Goal: Find contact information: Find contact information

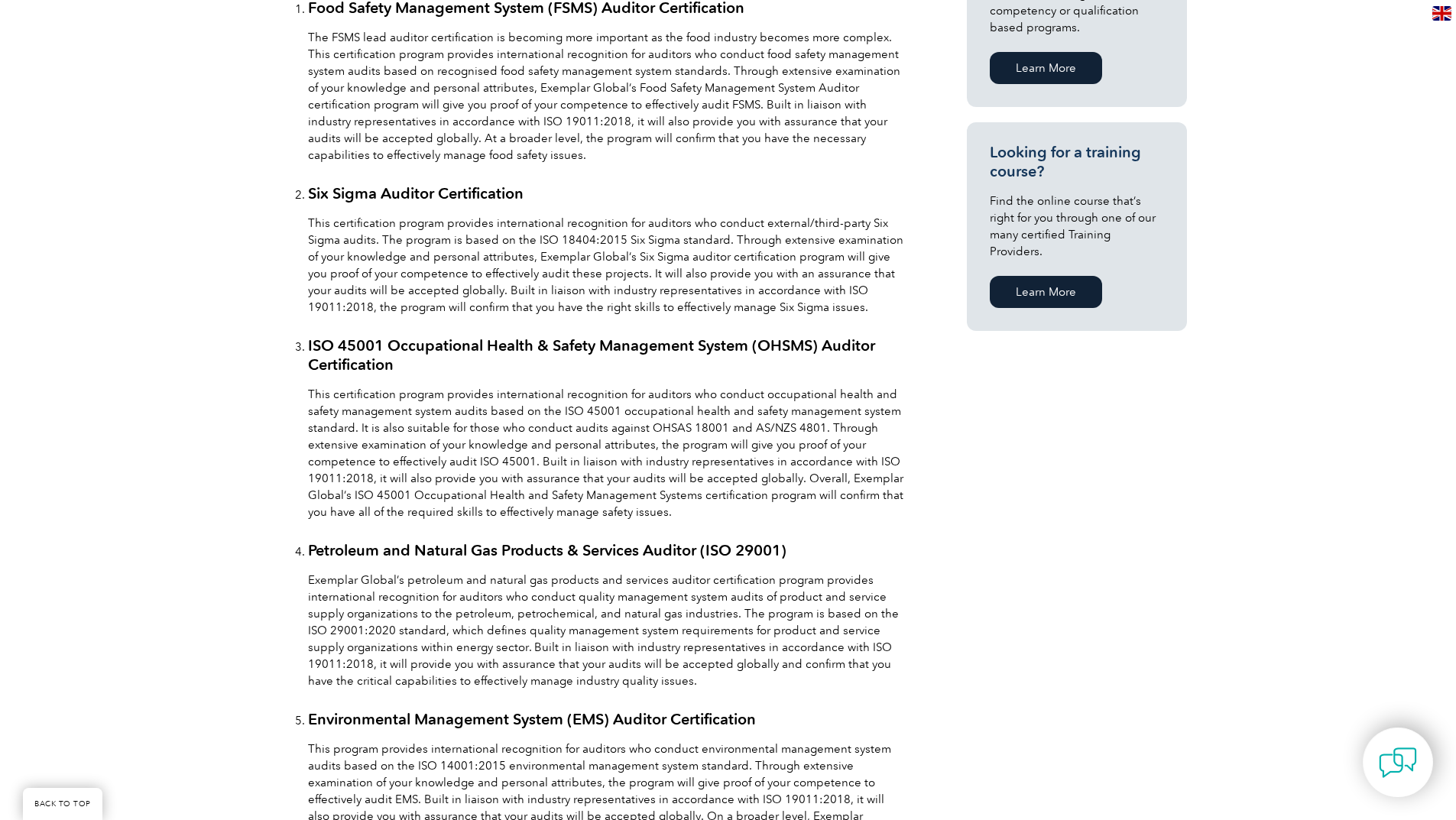
scroll to position [1071, 0]
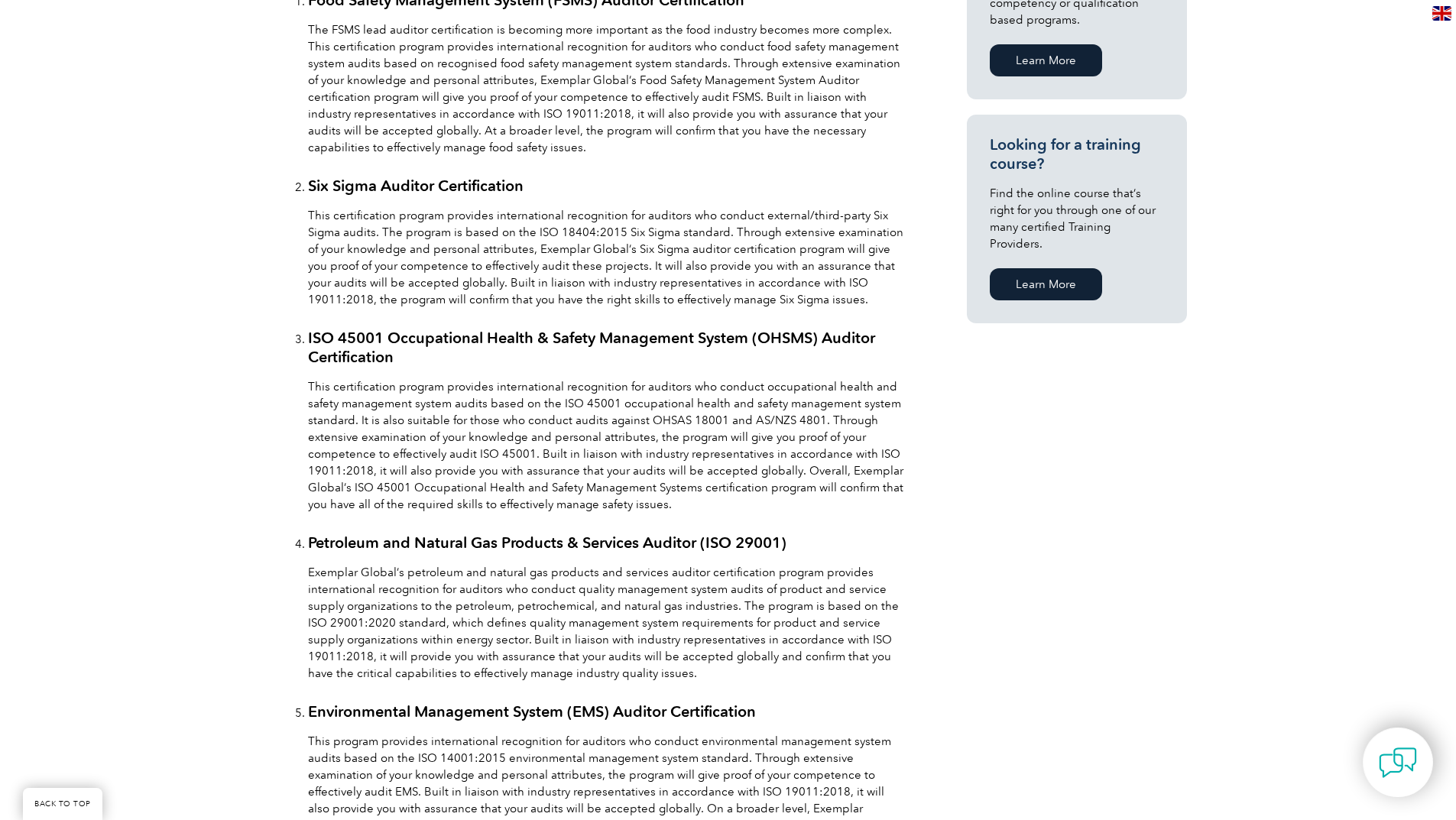
click at [342, 347] on link "ISO 45001 Occupational Health & Safety Management System (OHSMS) Auditor Certif…" at bounding box center [591, 347] width 567 height 38
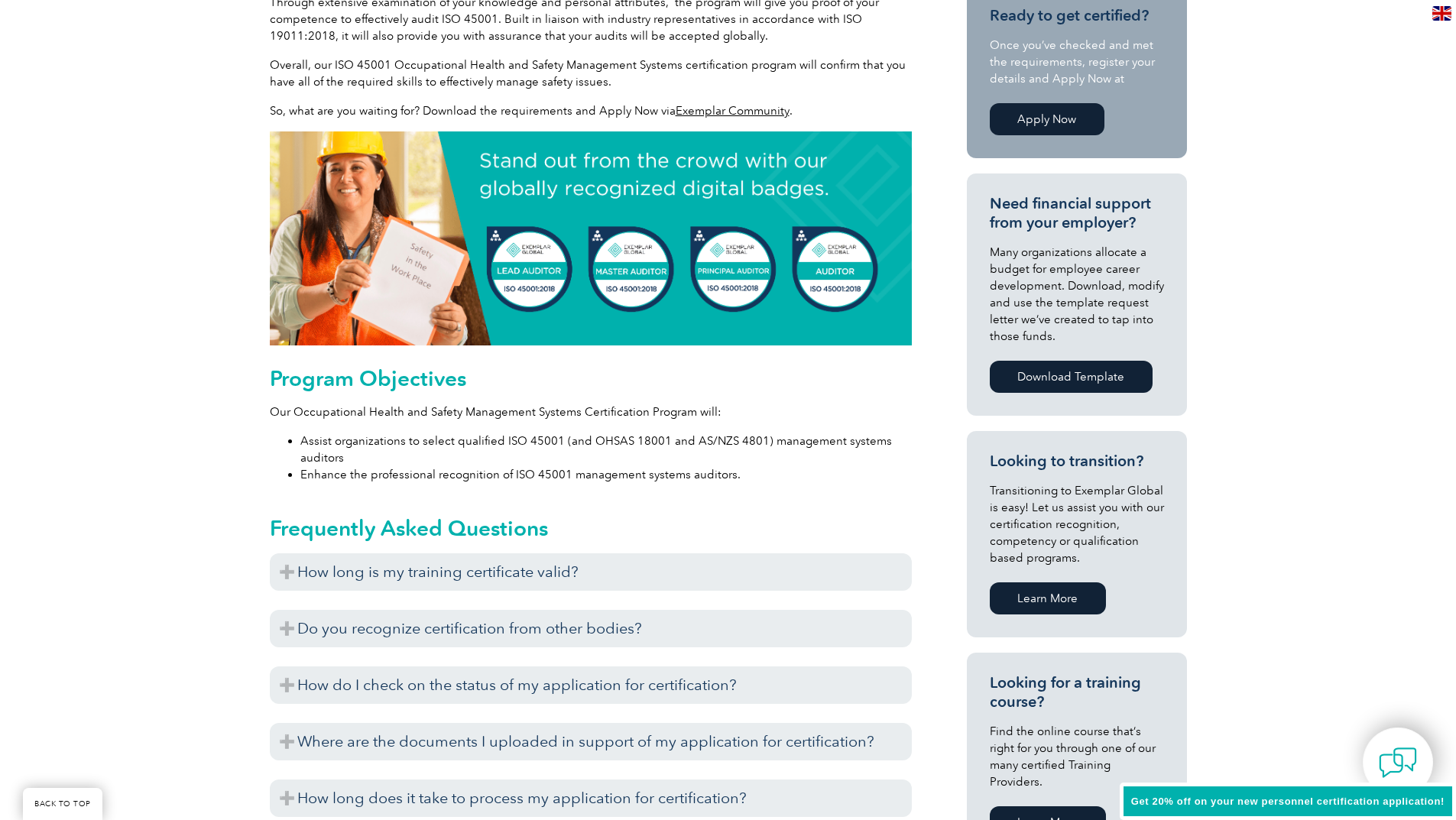
scroll to position [535, 0]
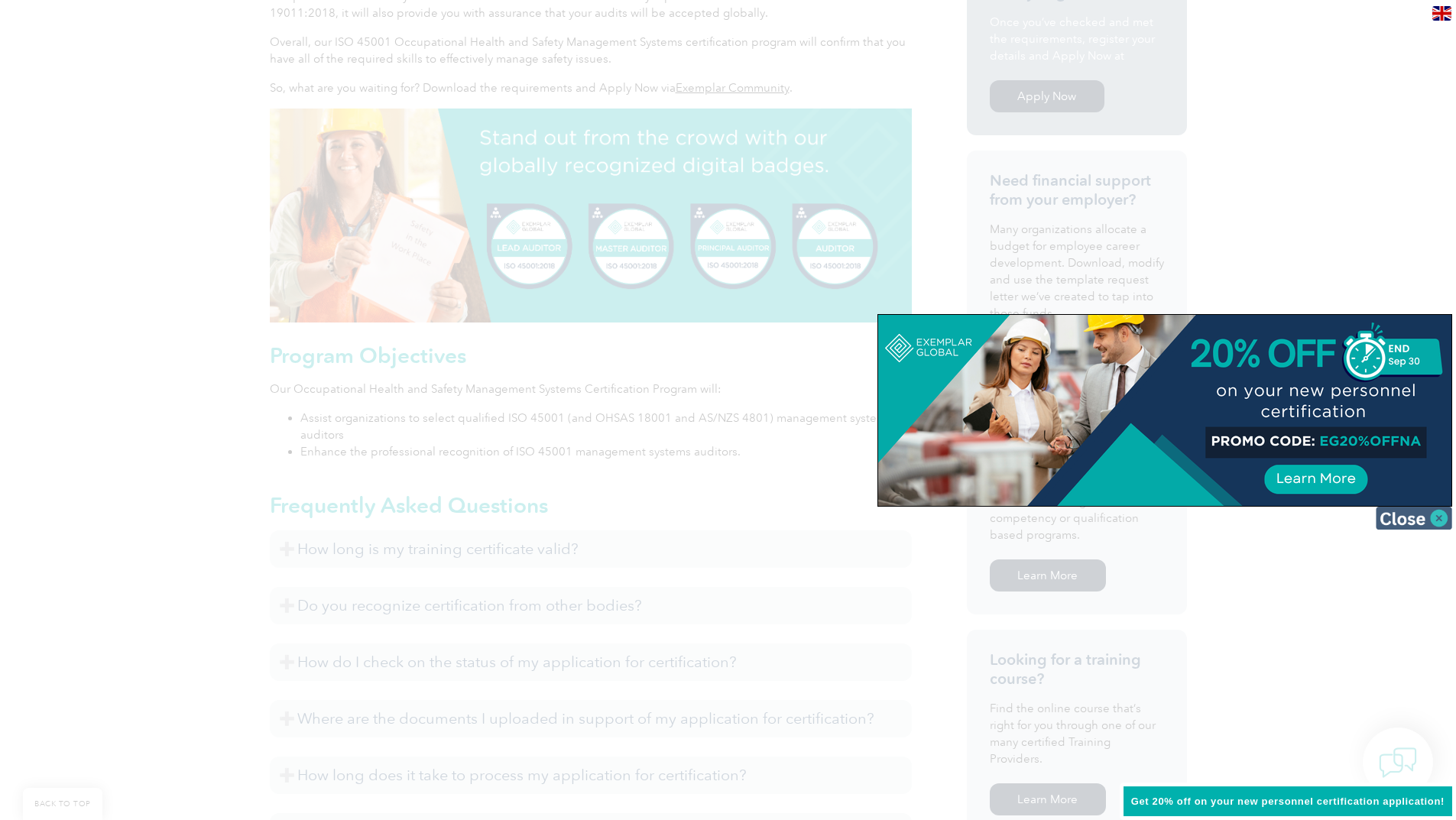
click at [1437, 514] on img at bounding box center [1413, 518] width 76 height 23
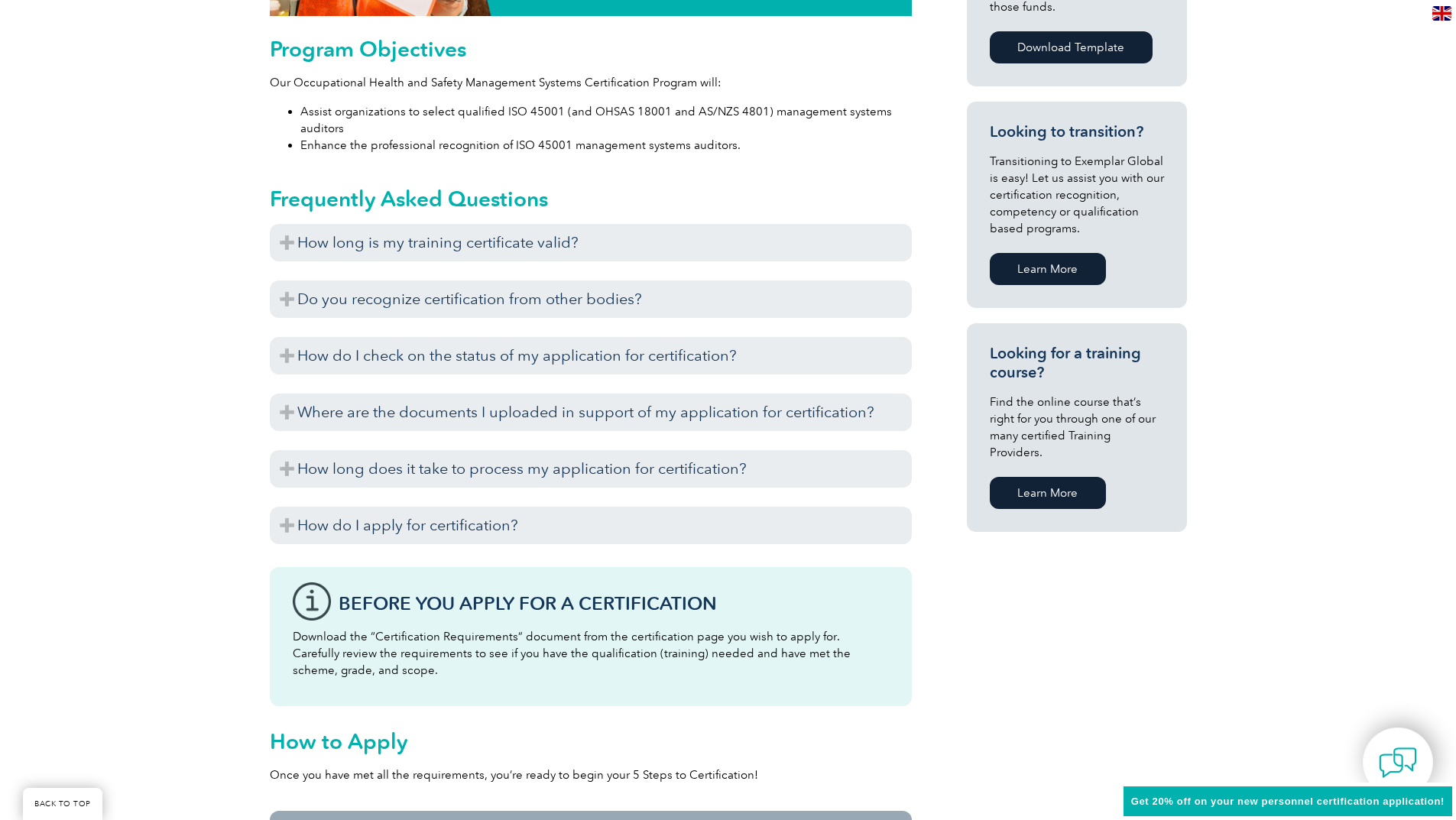
scroll to position [841, 0]
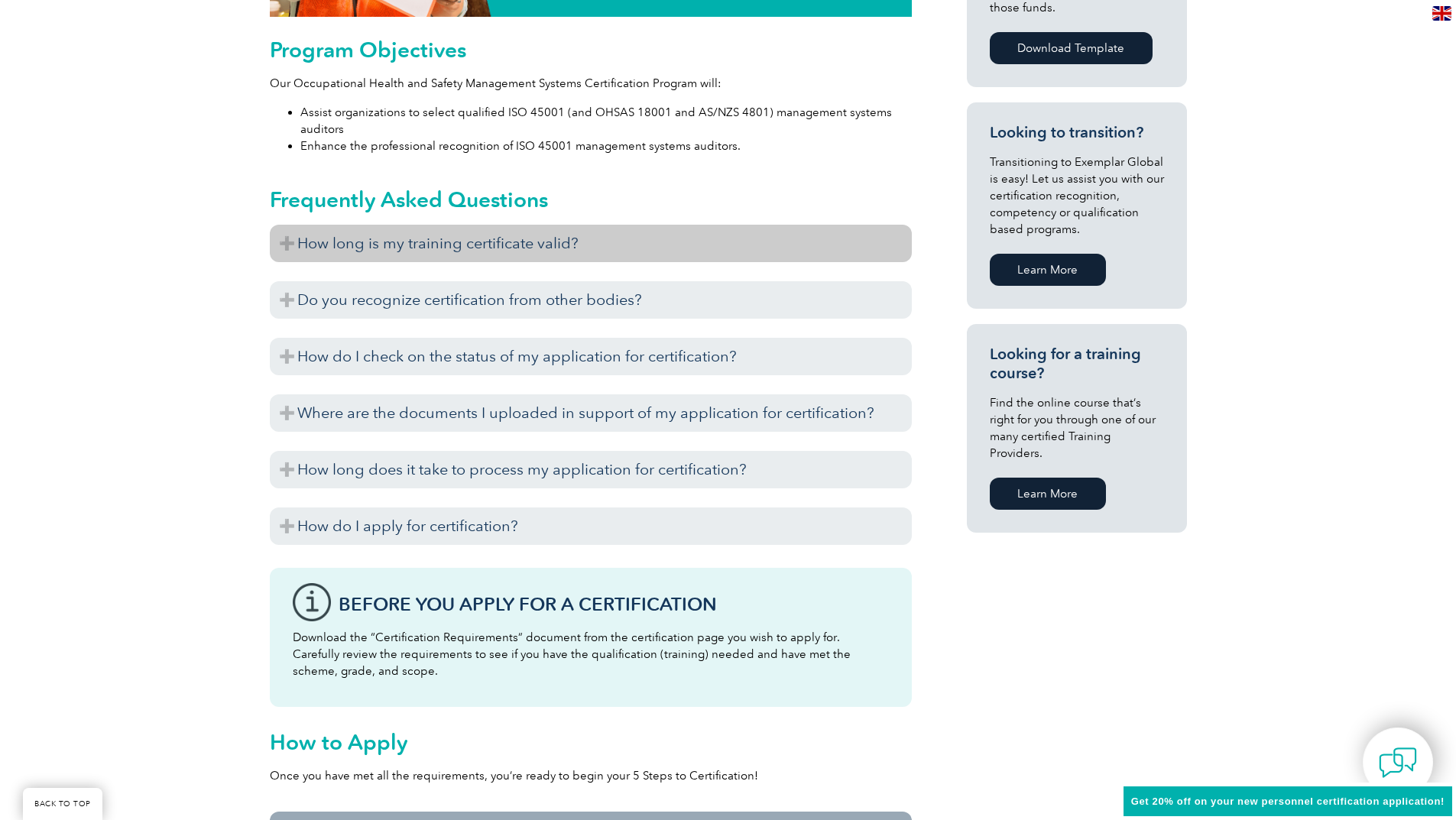
click at [483, 245] on h3 "How long is my training certificate valid?" at bounding box center [591, 243] width 642 height 38
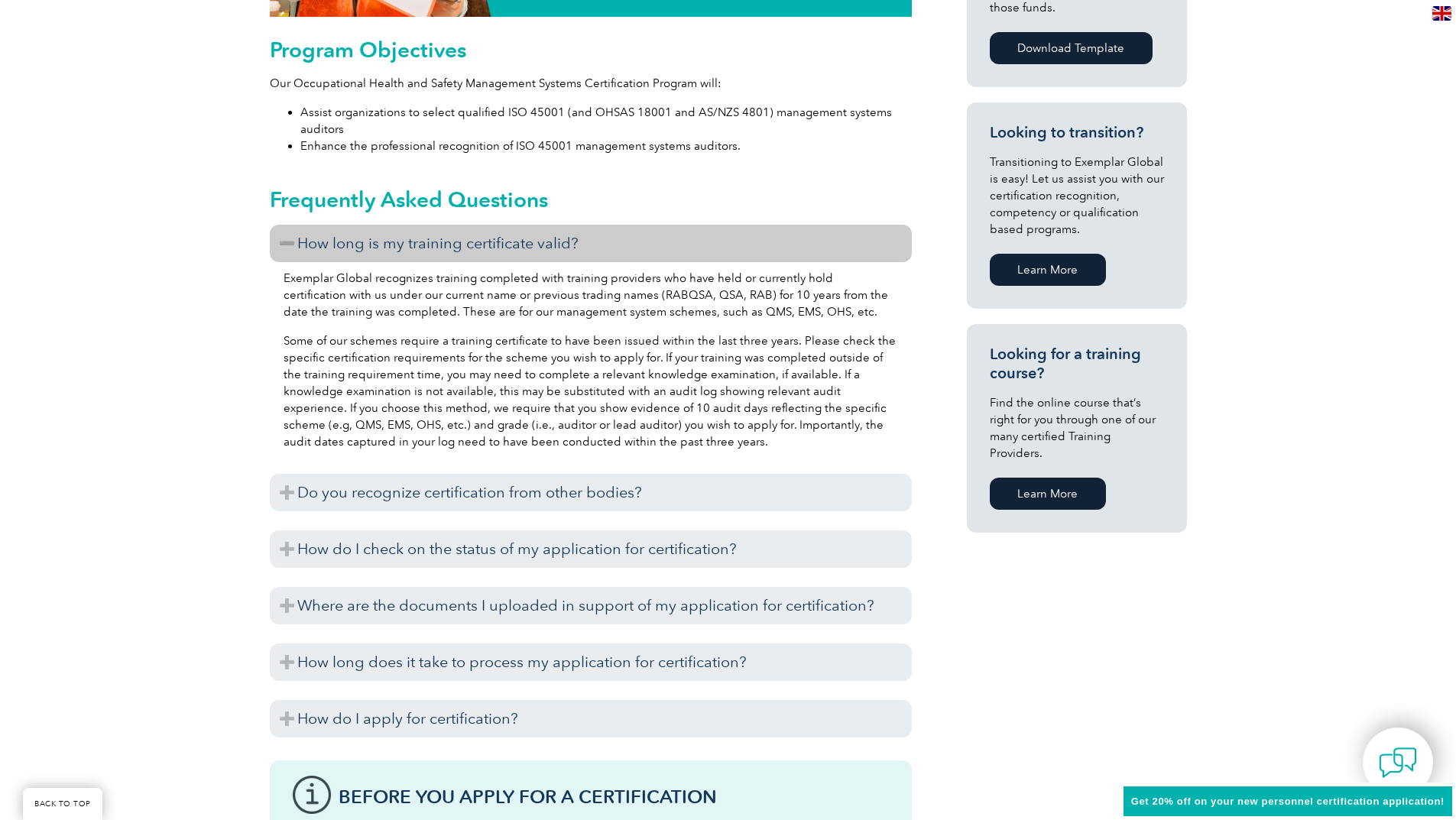
click at [292, 237] on h3 "How long is my training certificate valid?" at bounding box center [591, 243] width 642 height 38
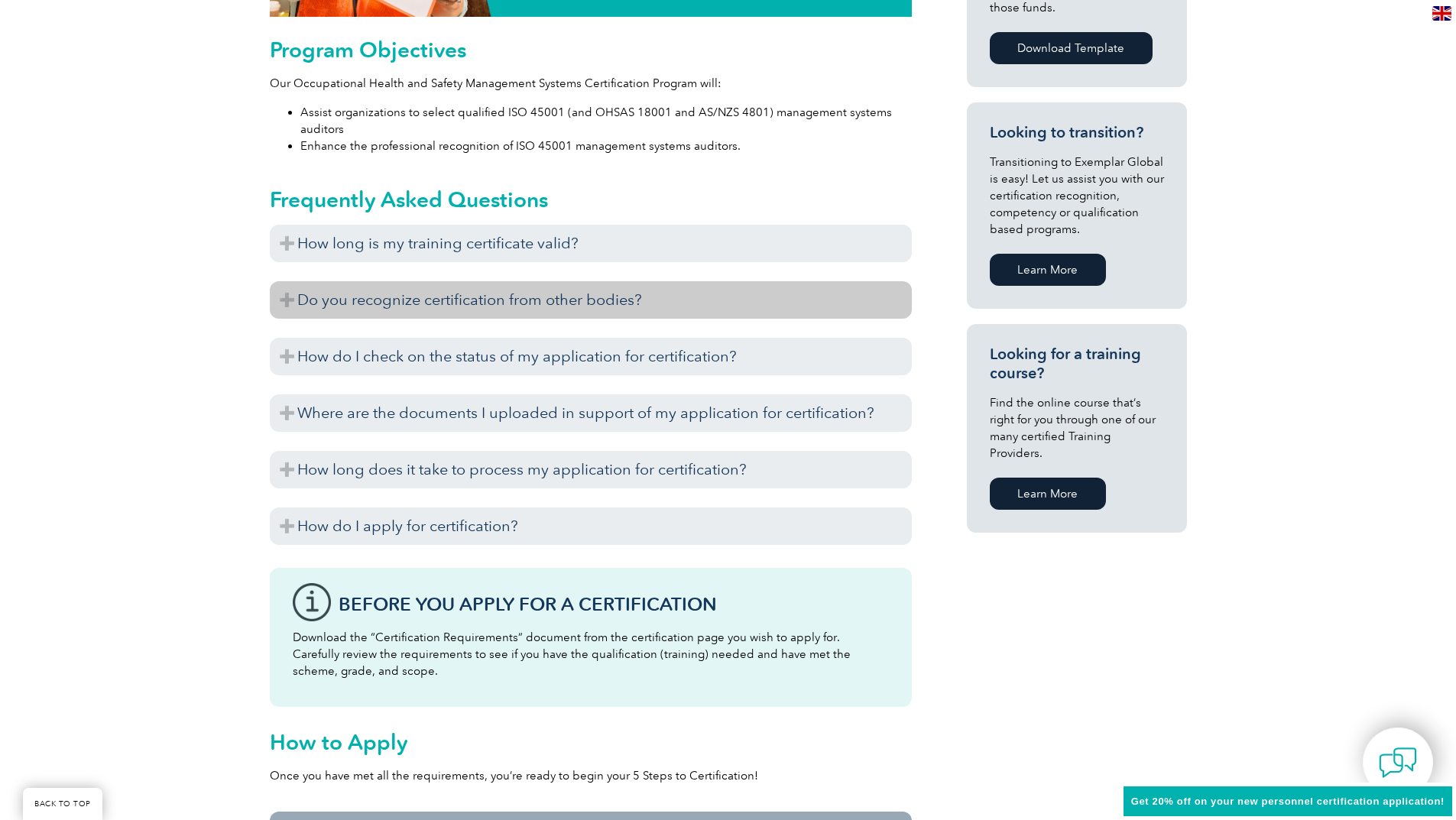
click at [290, 290] on h3 "Do you recognize certification from other bodies?" at bounding box center [591, 300] width 642 height 38
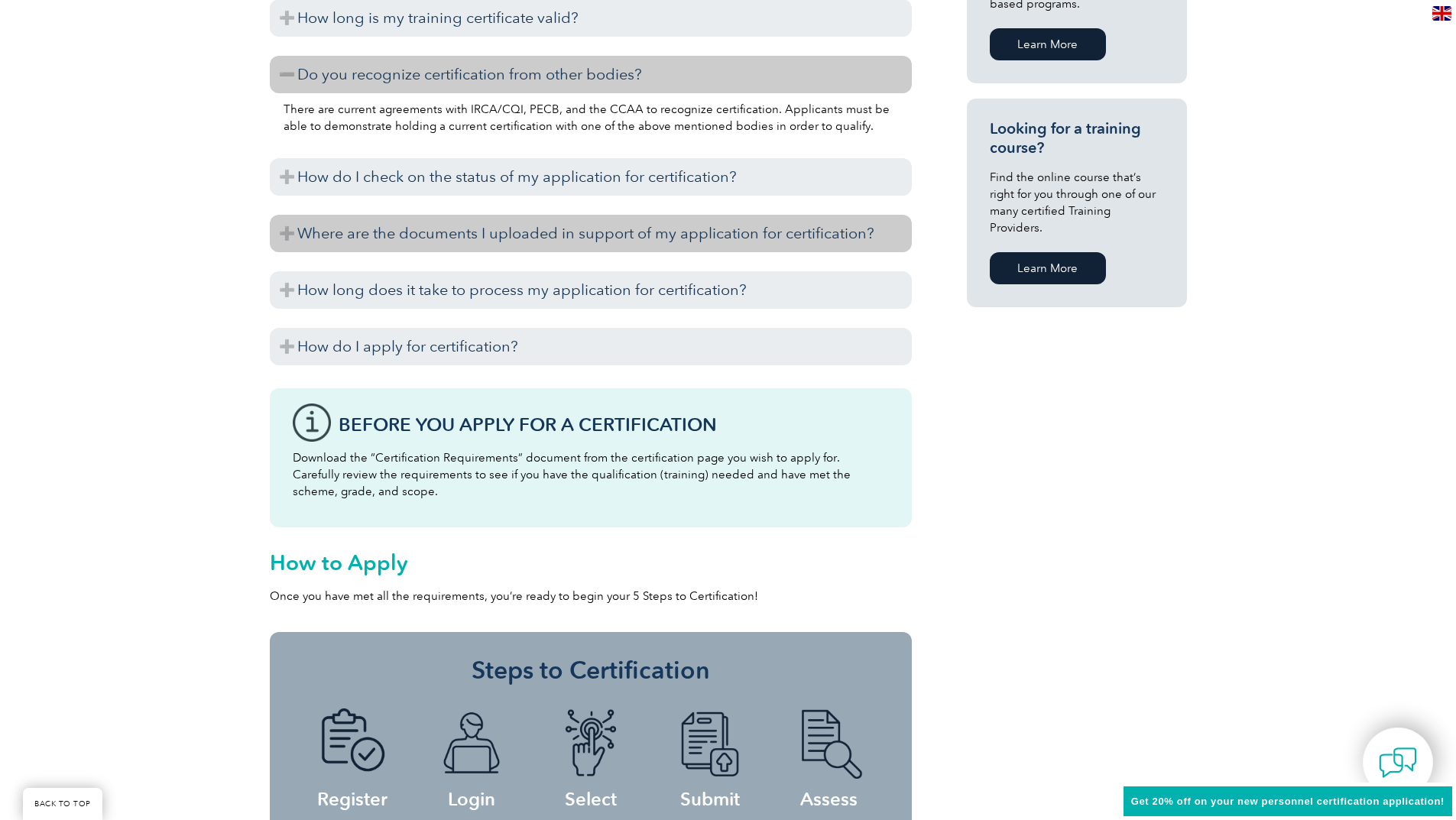
scroll to position [1071, 0]
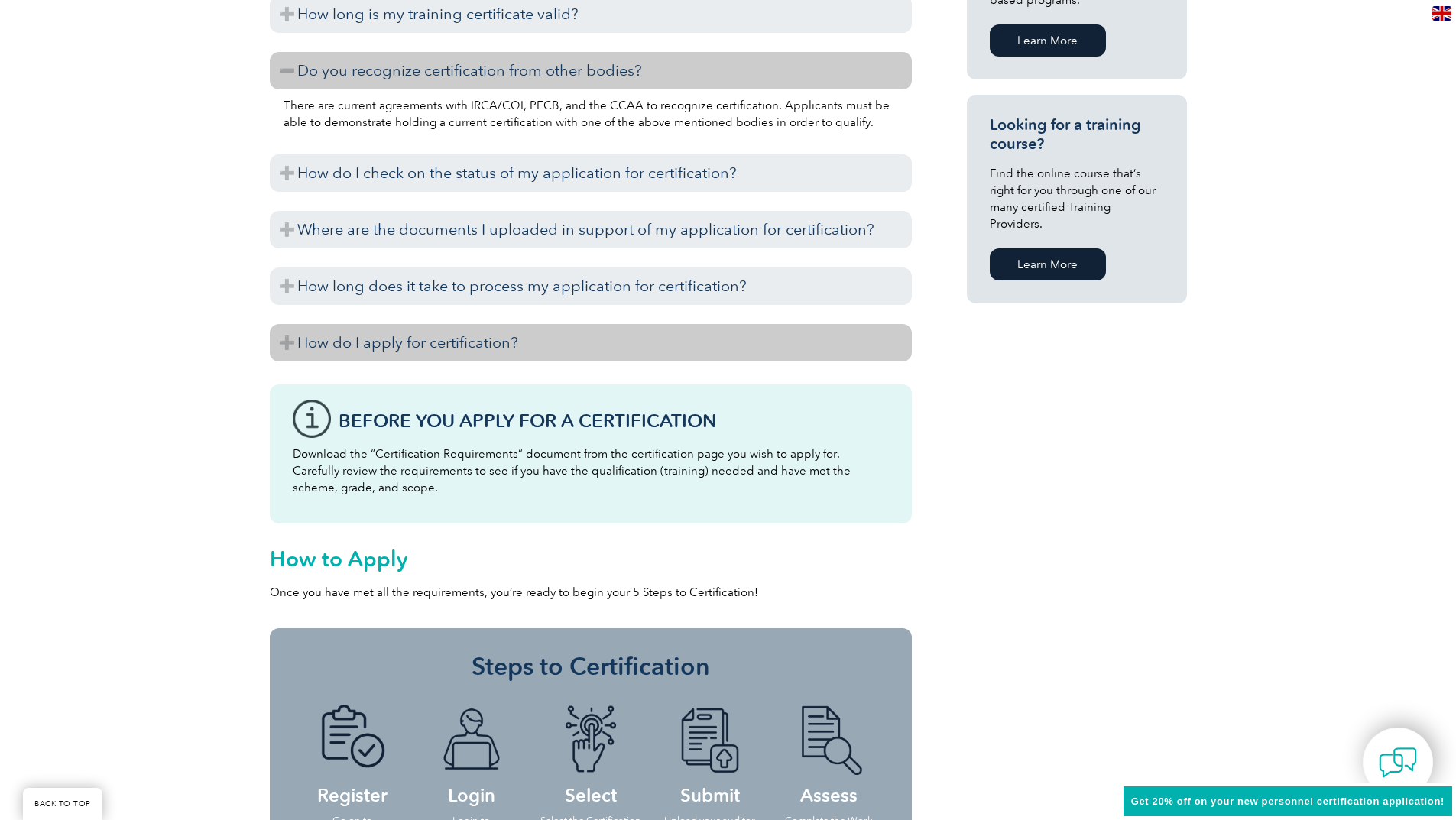
click at [284, 348] on h3 "How do I apply for certification?" at bounding box center [591, 342] width 642 height 38
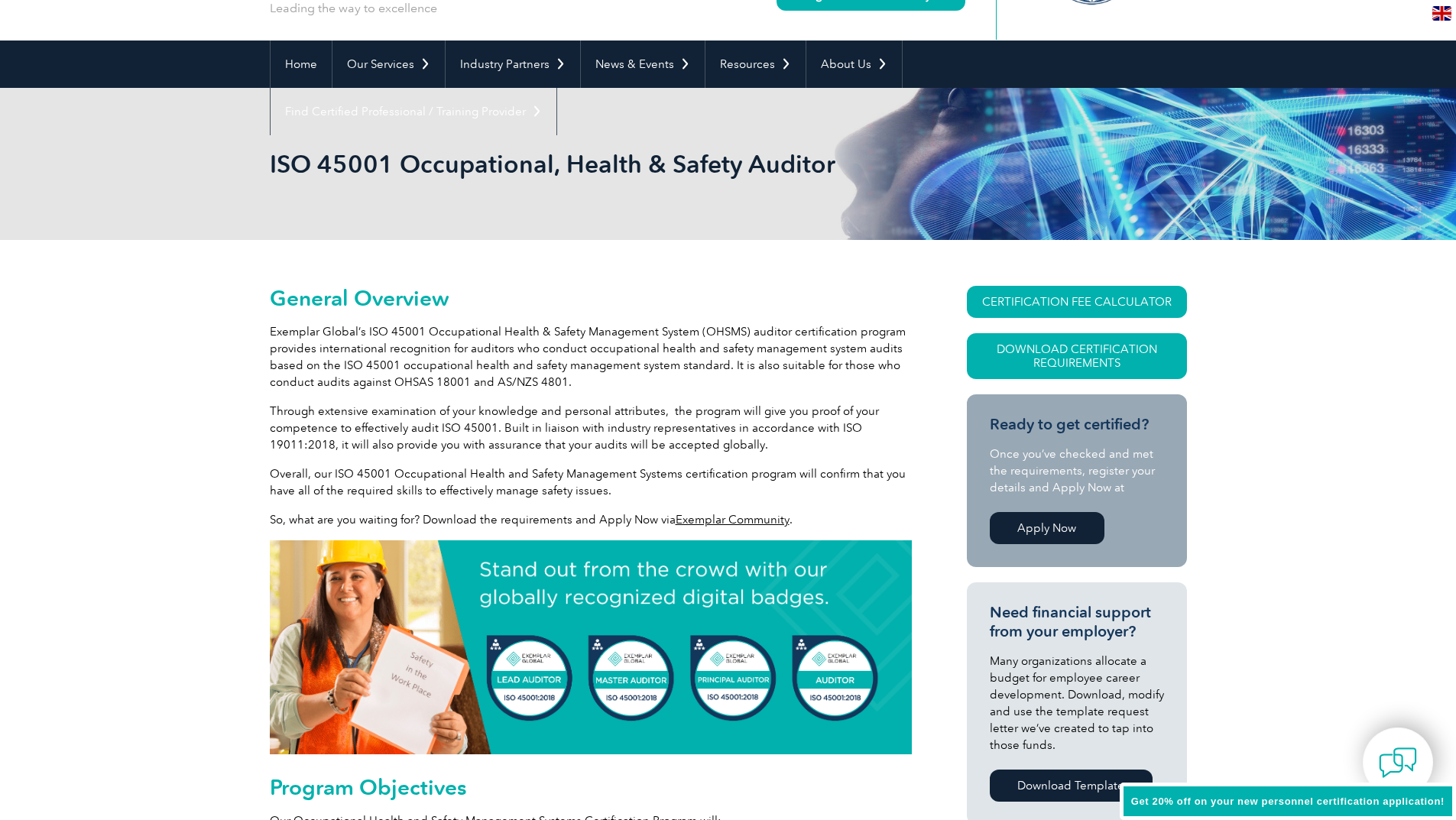
scroll to position [0, 0]
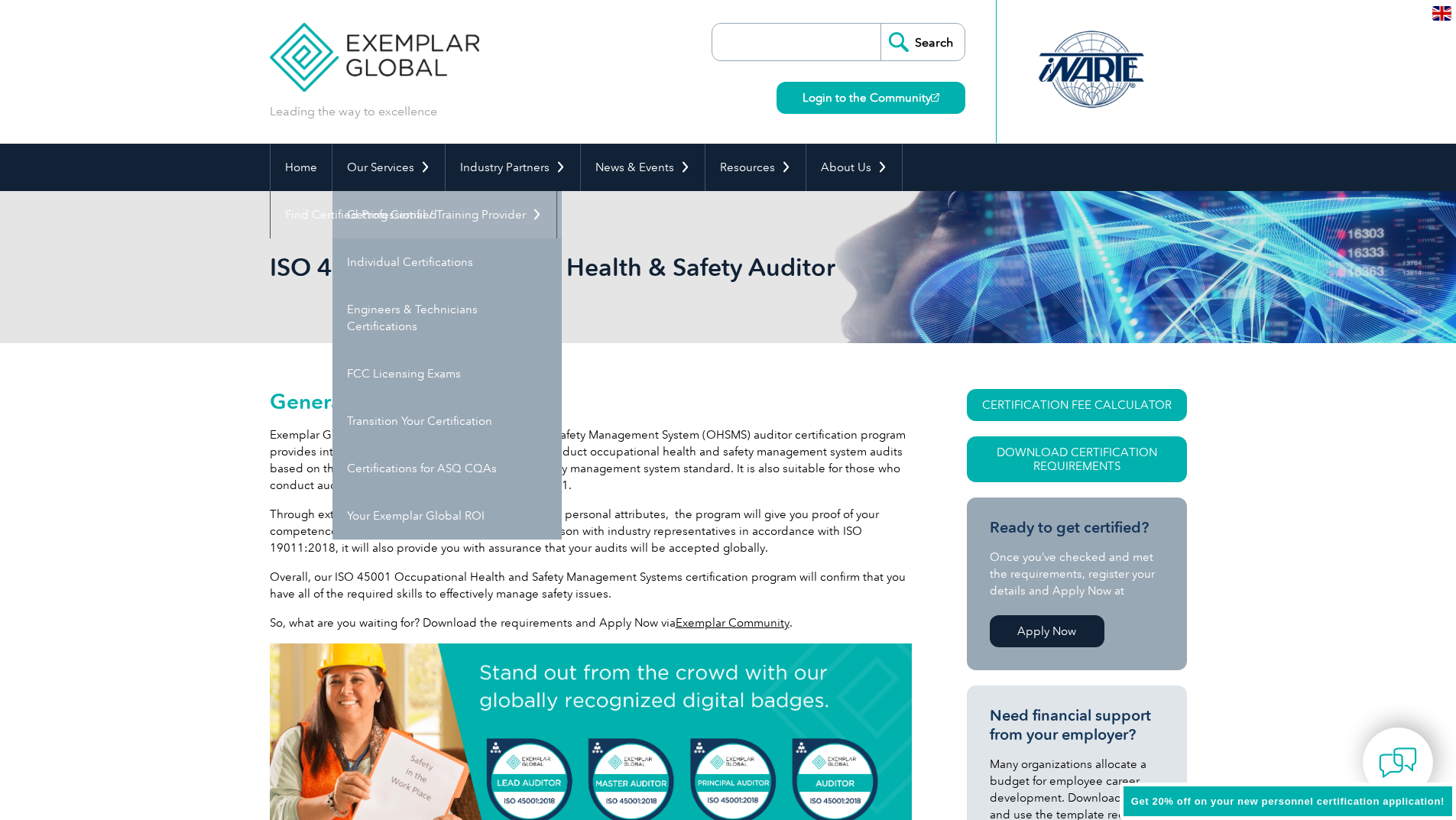
click at [400, 204] on link "Getting Certified" at bounding box center [446, 214] width 229 height 47
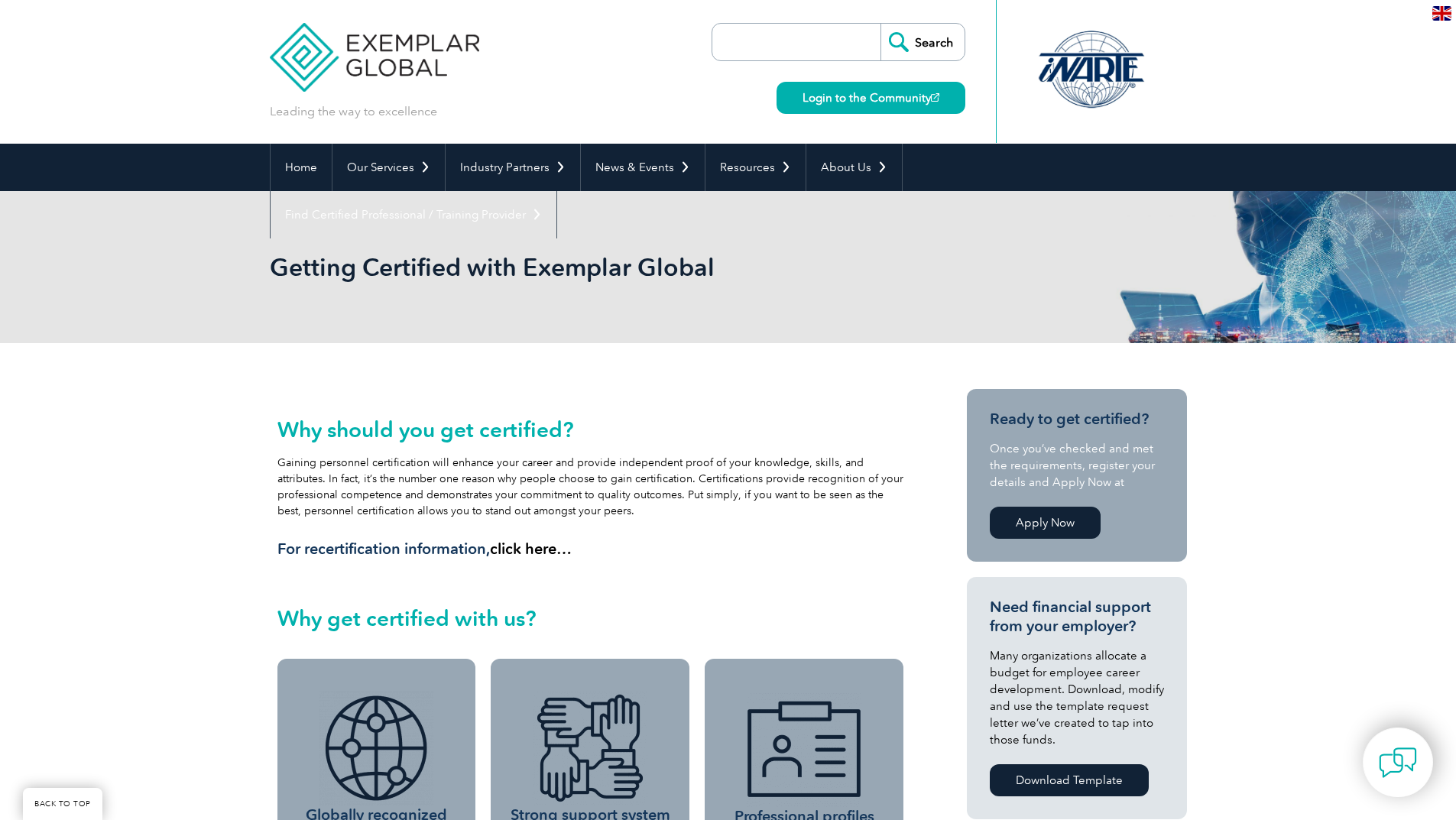
scroll to position [491, 0]
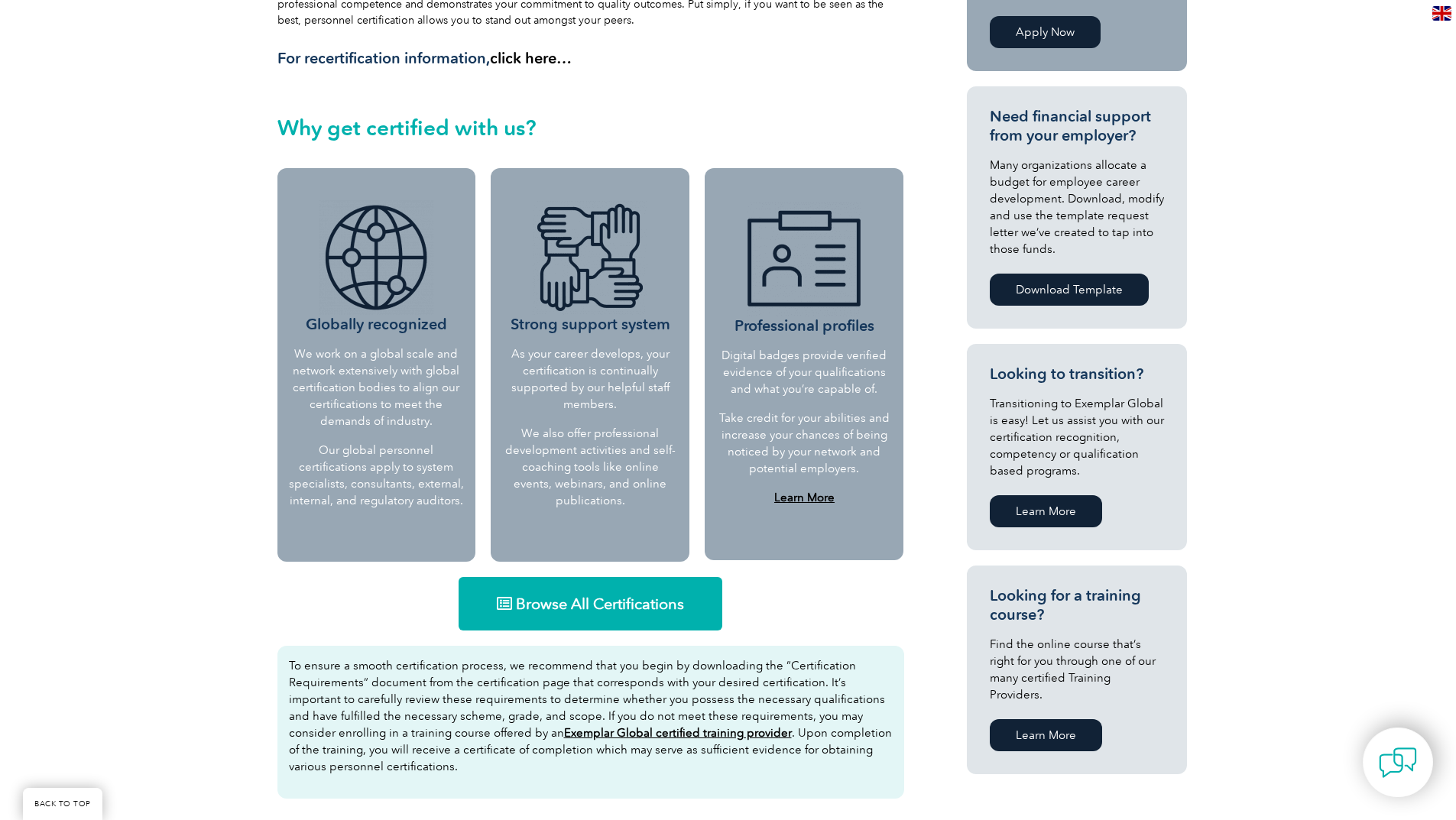
click at [602, 593] on link "Browse All Certifications" at bounding box center [590, 604] width 264 height 54
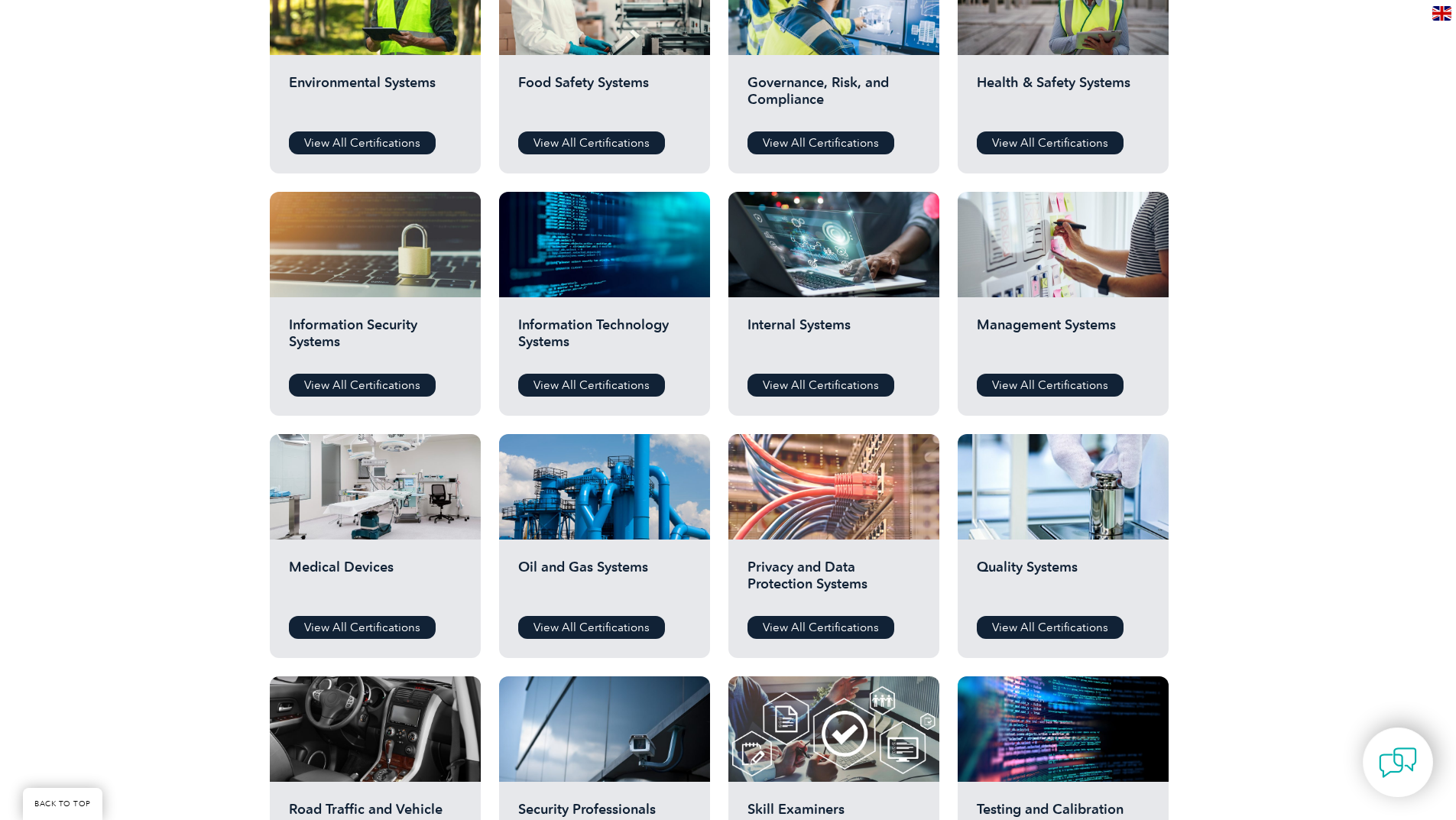
scroll to position [547, 0]
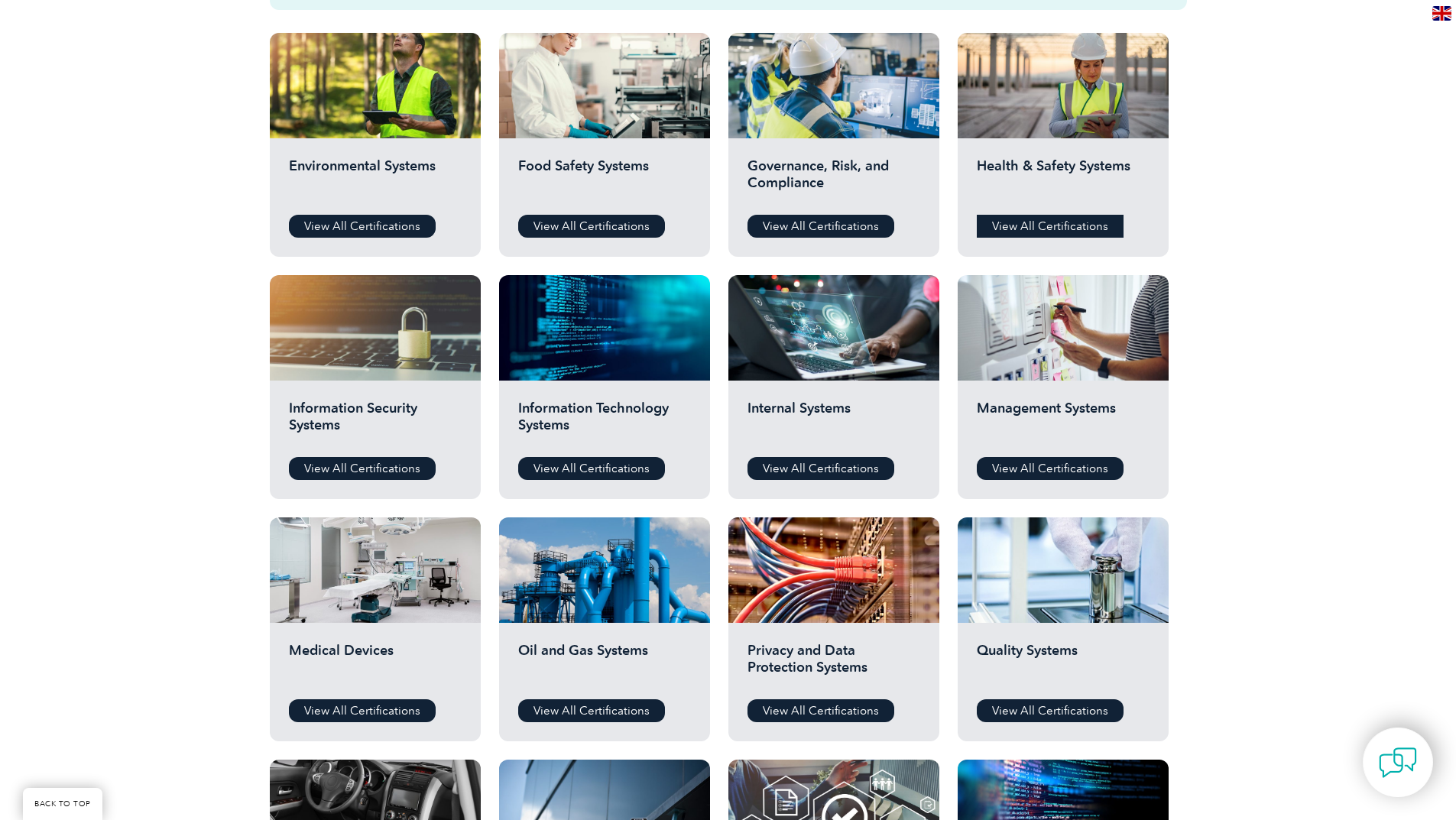
click at [1061, 225] on link "View All Certifications" at bounding box center [1050, 225] width 147 height 23
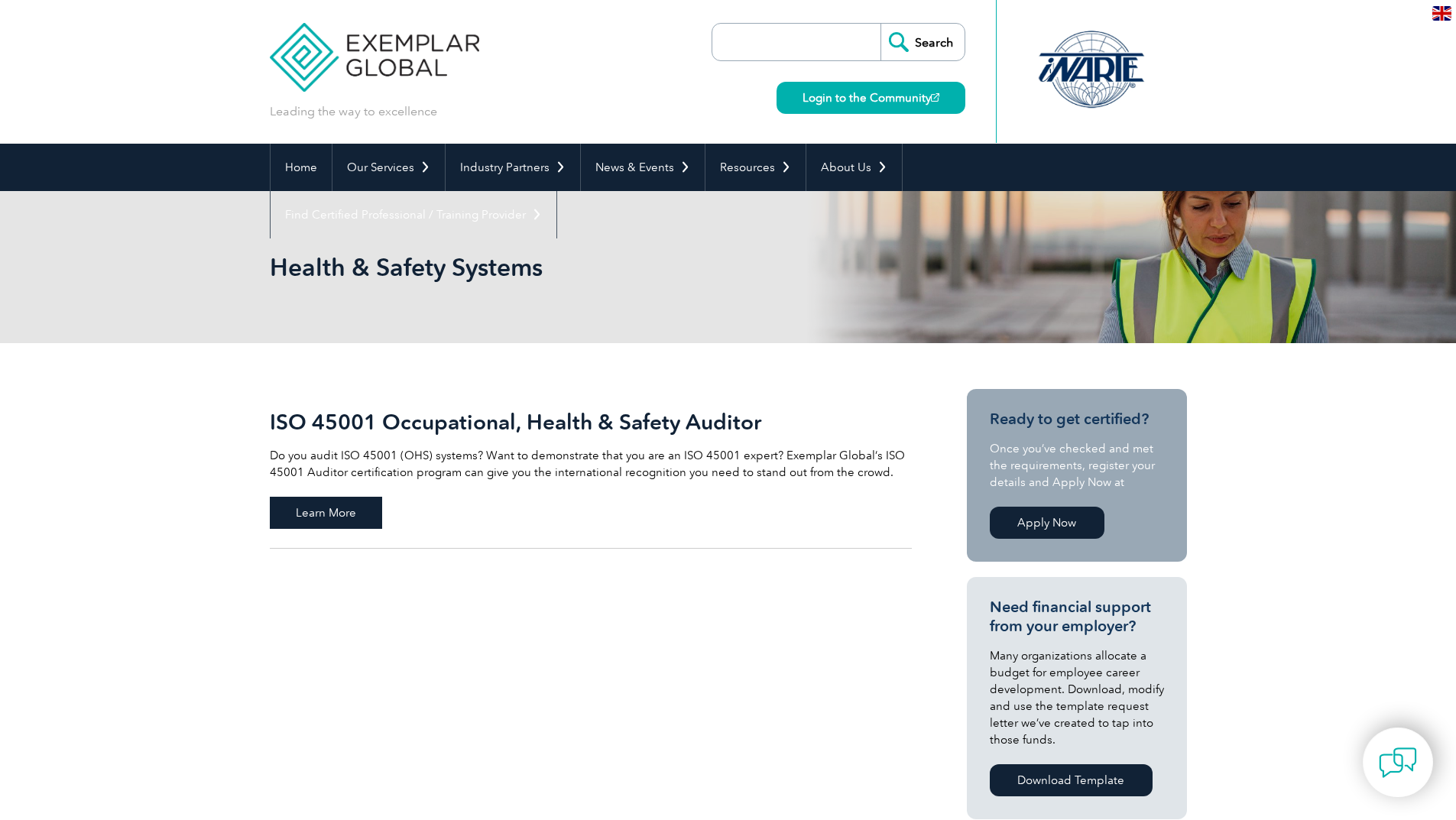
click at [338, 509] on span "Learn More" at bounding box center [326, 513] width 113 height 32
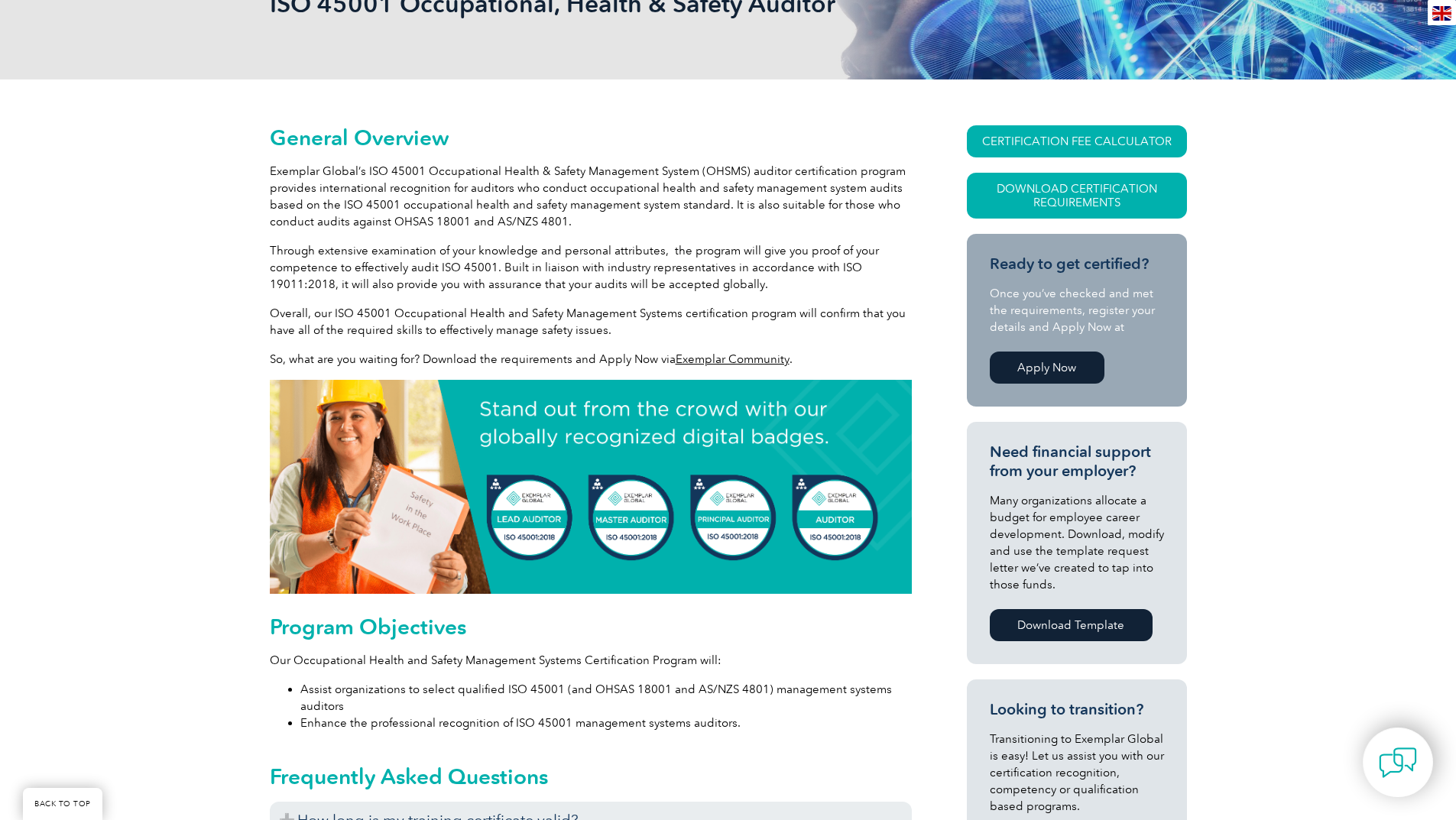
scroll to position [230, 0]
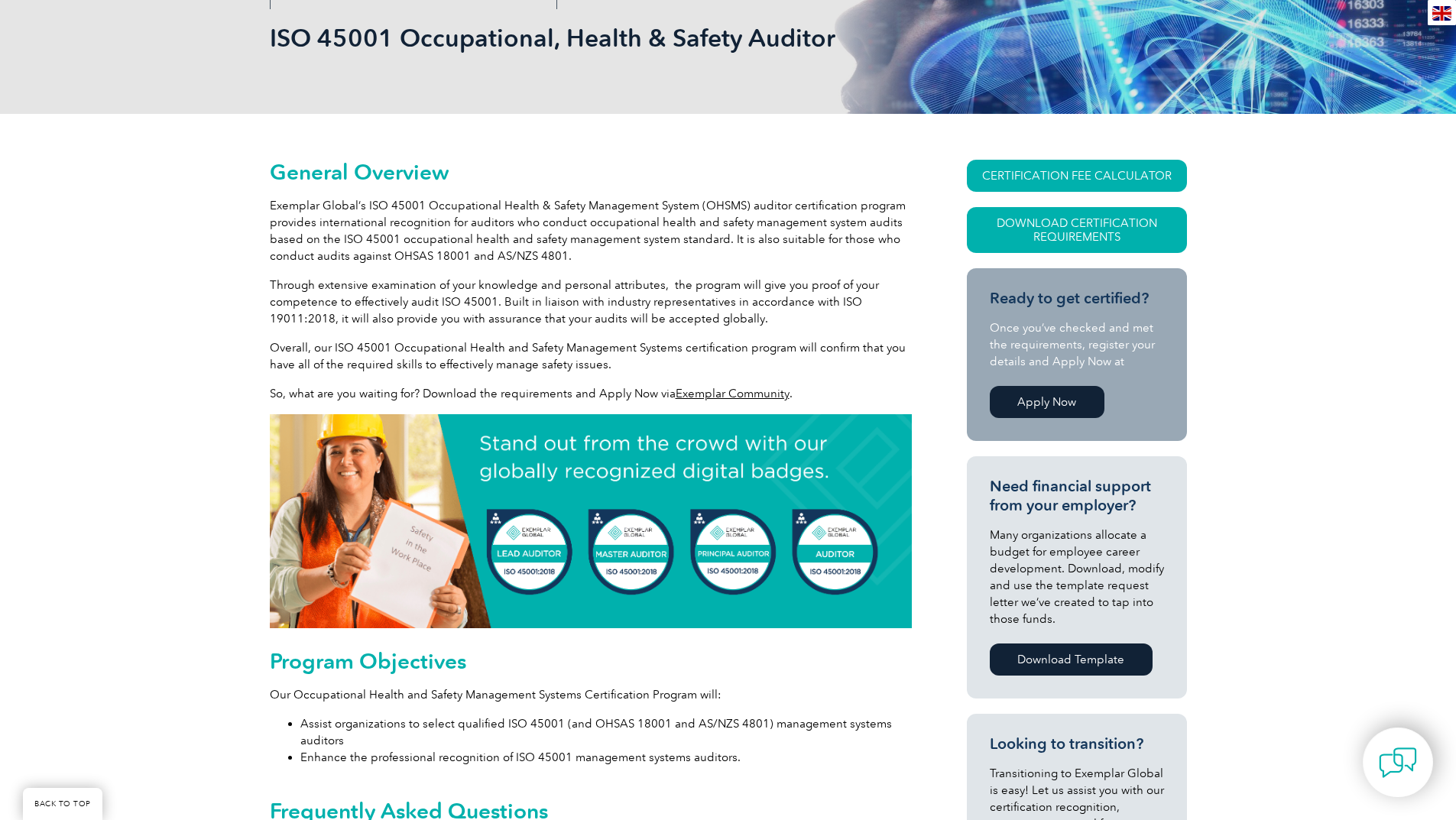
click at [736, 393] on link "Exemplar Community" at bounding box center [732, 394] width 113 height 13
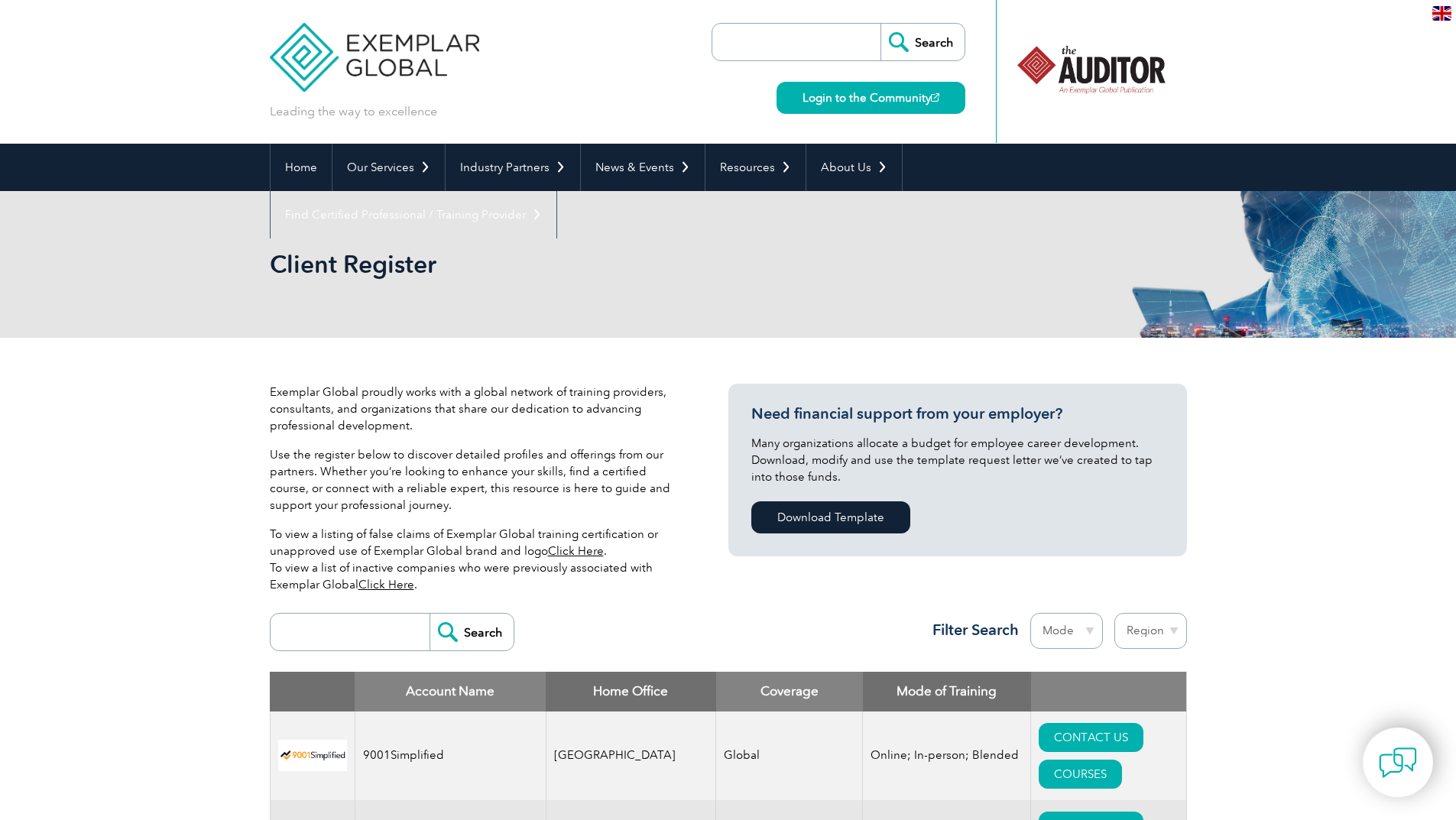
click at [1170, 632] on select "Region Australia Bahrain Bangladesh Brazil Canada Colombia Dominican Republic E…" at bounding box center [1150, 631] width 72 height 36
select select "Canada"
click at [1114, 613] on select "Region Australia Bahrain Bangladesh Brazil Canada Colombia Dominican Republic E…" at bounding box center [1150, 631] width 72 height 36
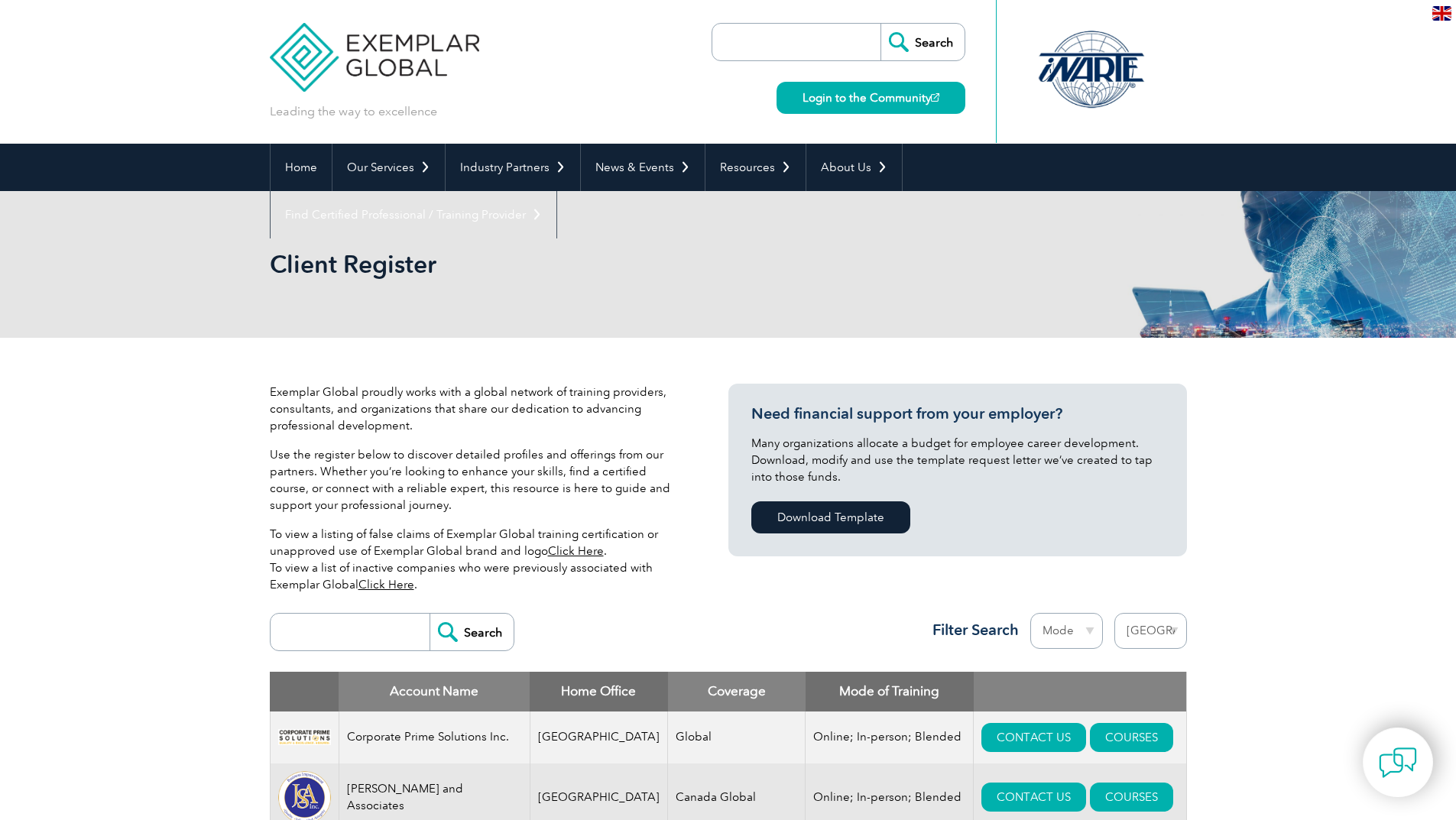
select select "[GEOGRAPHIC_DATA]"
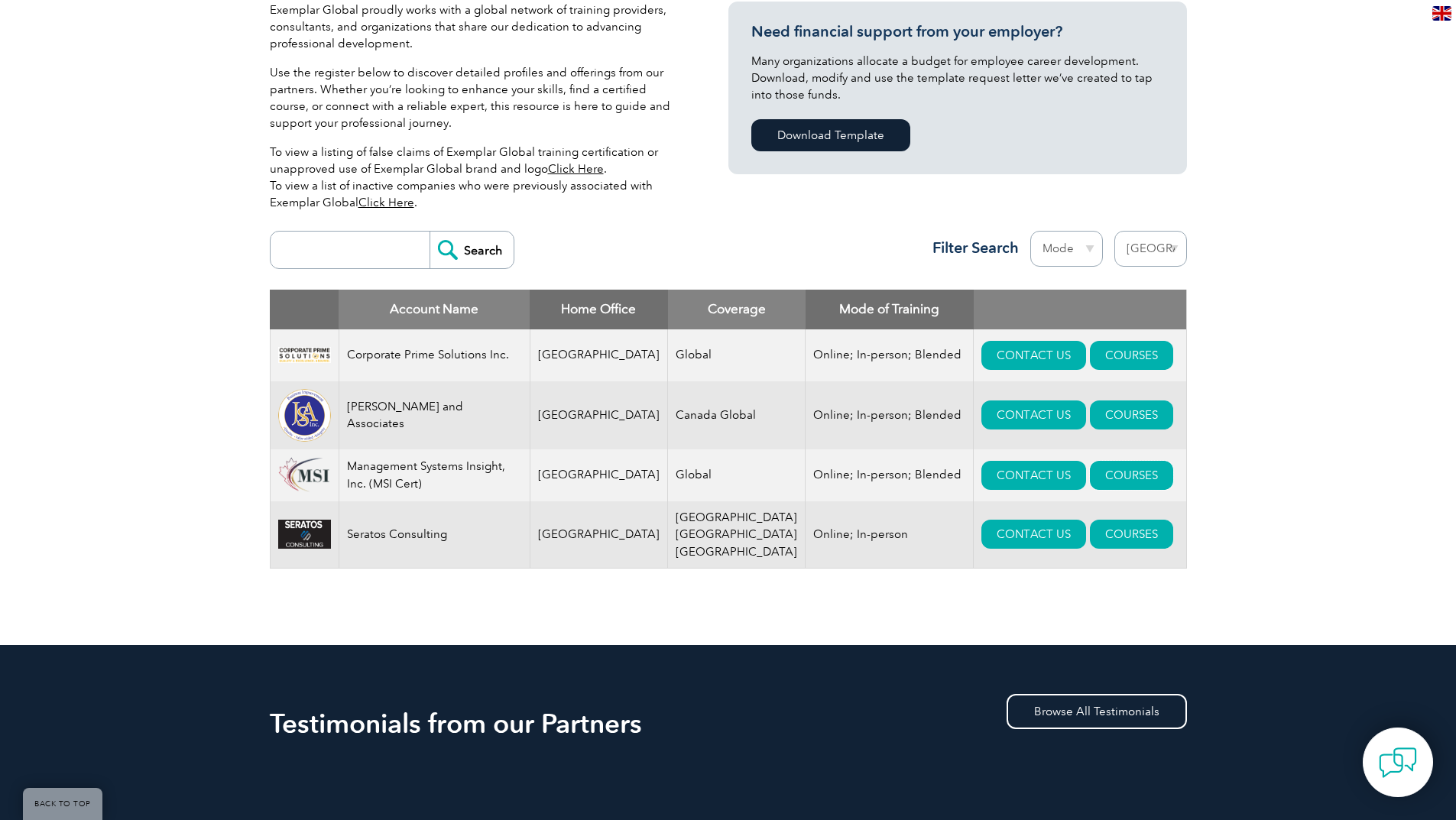
scroll to position [458, 0]
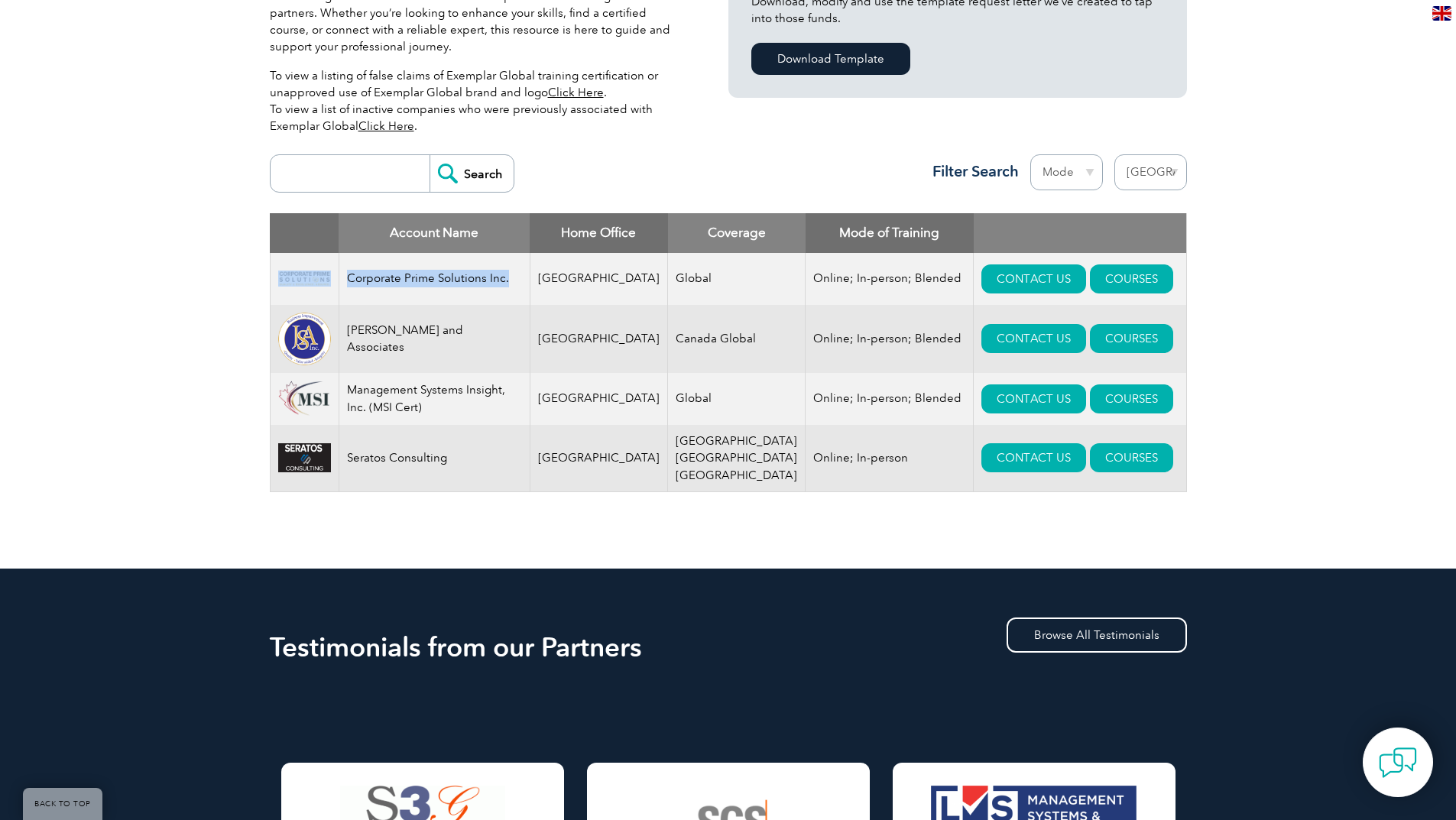
drag, startPoint x: 513, startPoint y: 282, endPoint x: 338, endPoint y: 285, distance: 175.0
click at [338, 285] on tr "Corporate Prime Solutions Inc. Canada Global Online; In-person; Blended CONTACT…" at bounding box center [728, 279] width 916 height 52
copy tr "Corporate Prime Solutions Inc."
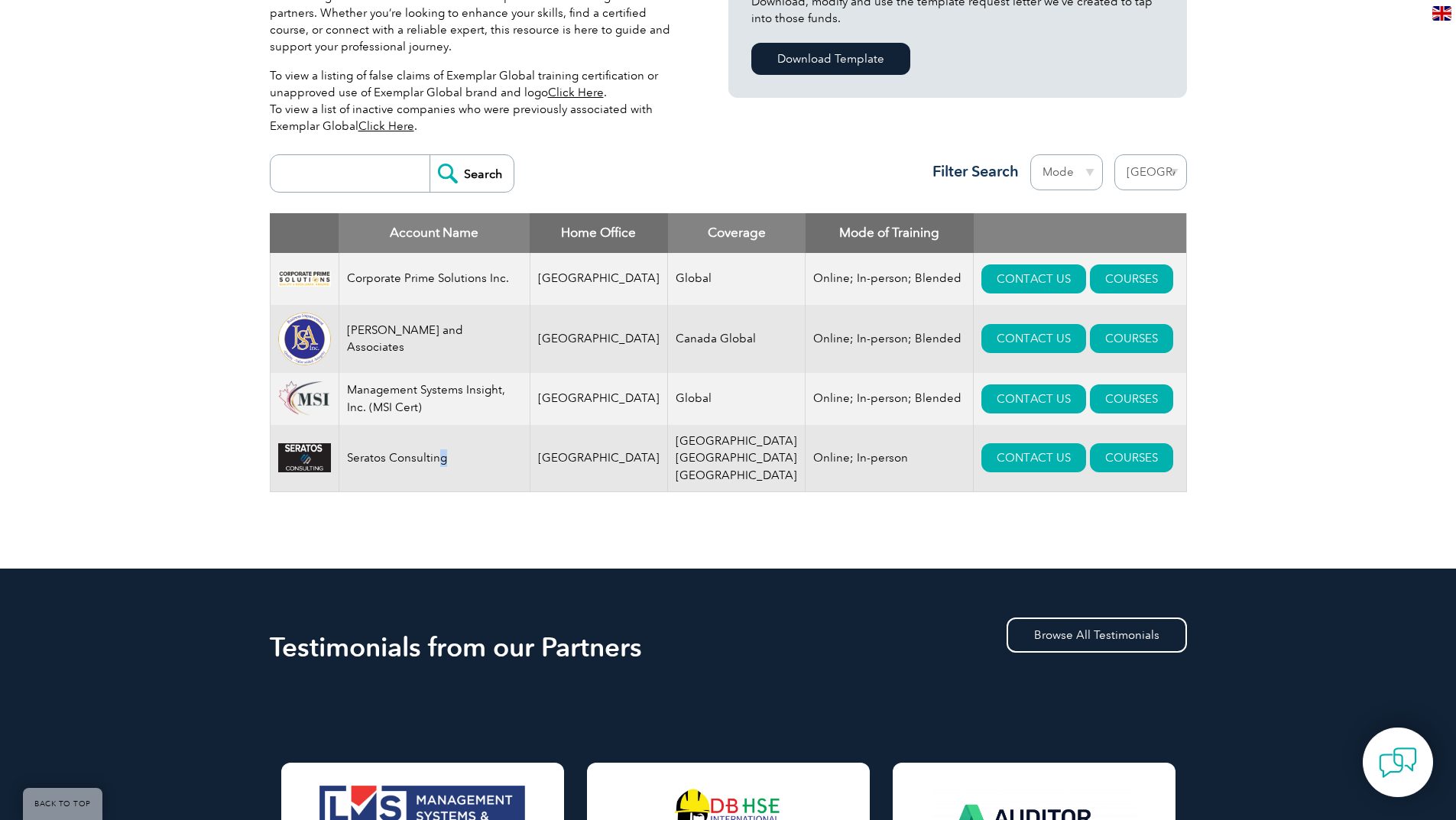
drag, startPoint x: 460, startPoint y: 464, endPoint x: 443, endPoint y: 454, distance: 19.7
click at [443, 455] on td "Seratos Consulting" at bounding box center [434, 458] width 191 height 67
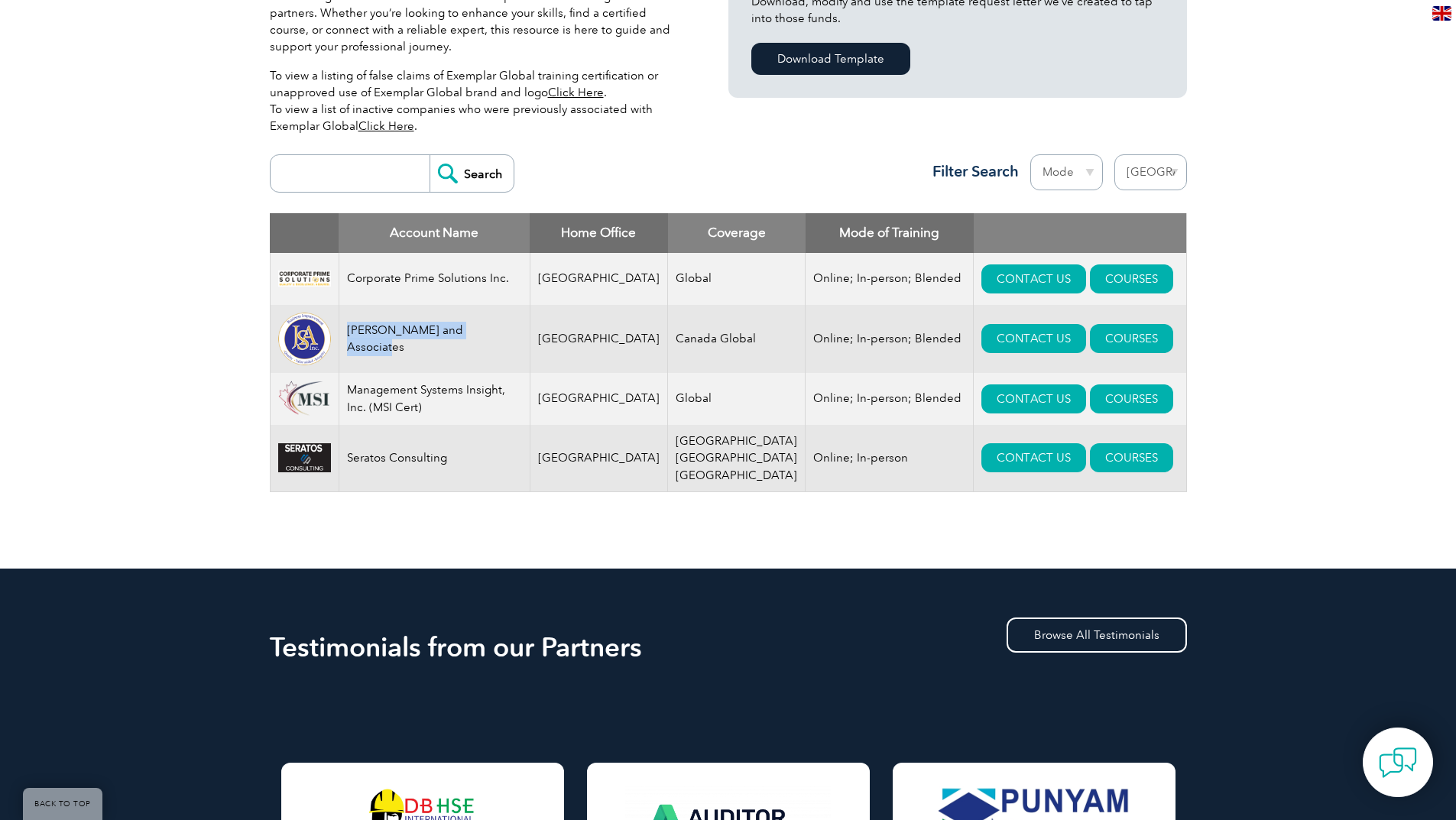
drag, startPoint x: 504, startPoint y: 341, endPoint x: 361, endPoint y: 331, distance: 143.3
click at [351, 331] on td "[PERSON_NAME] and Associates" at bounding box center [434, 339] width 191 height 68
copy td "[PERSON_NAME] and Associates"
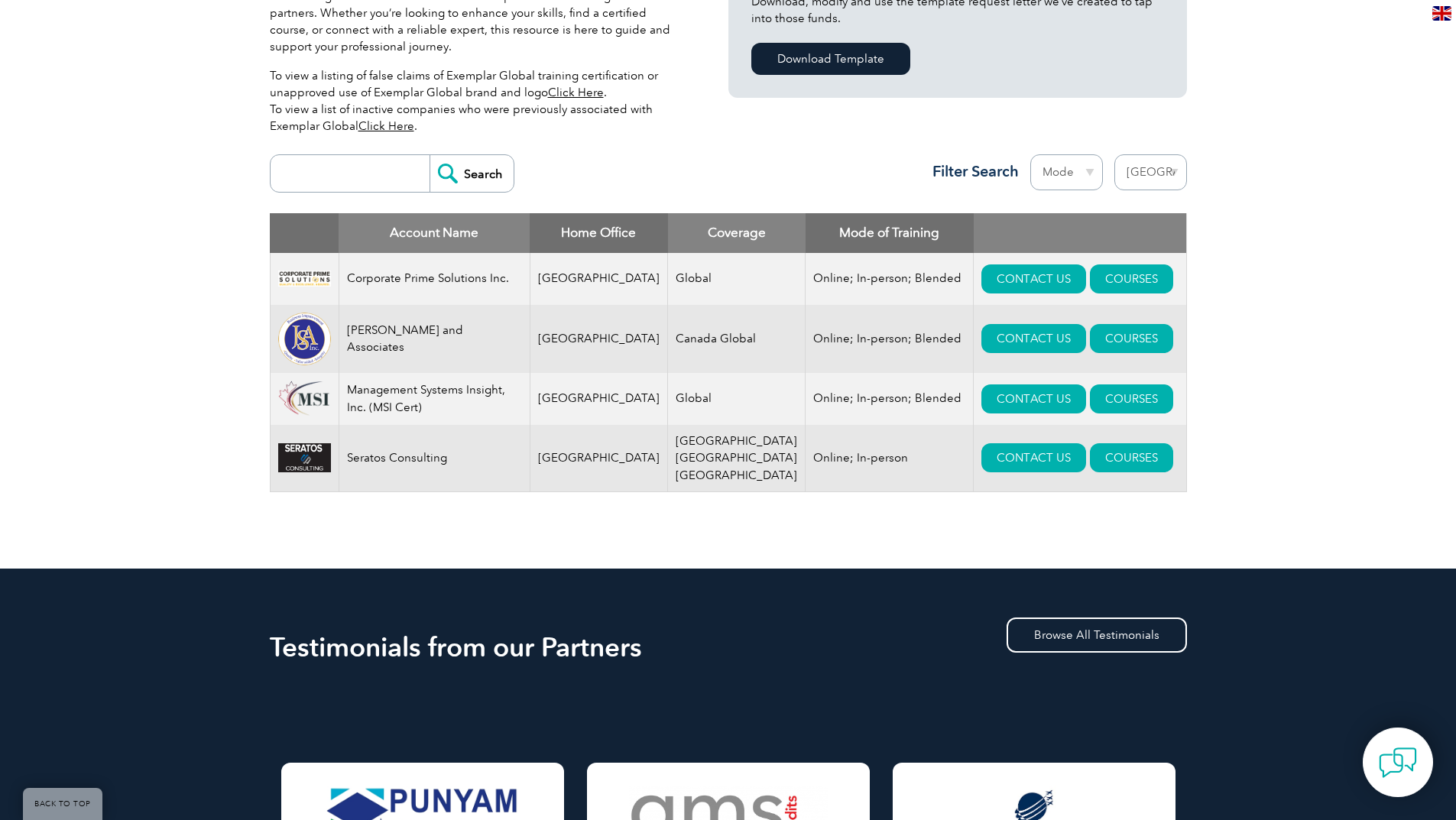
click at [440, 460] on td "Seratos Consulting" at bounding box center [434, 458] width 191 height 67
drag, startPoint x: 457, startPoint y: 463, endPoint x: 352, endPoint y: 452, distance: 105.6
click at [347, 452] on td "Seratos Consulting" at bounding box center [434, 458] width 191 height 67
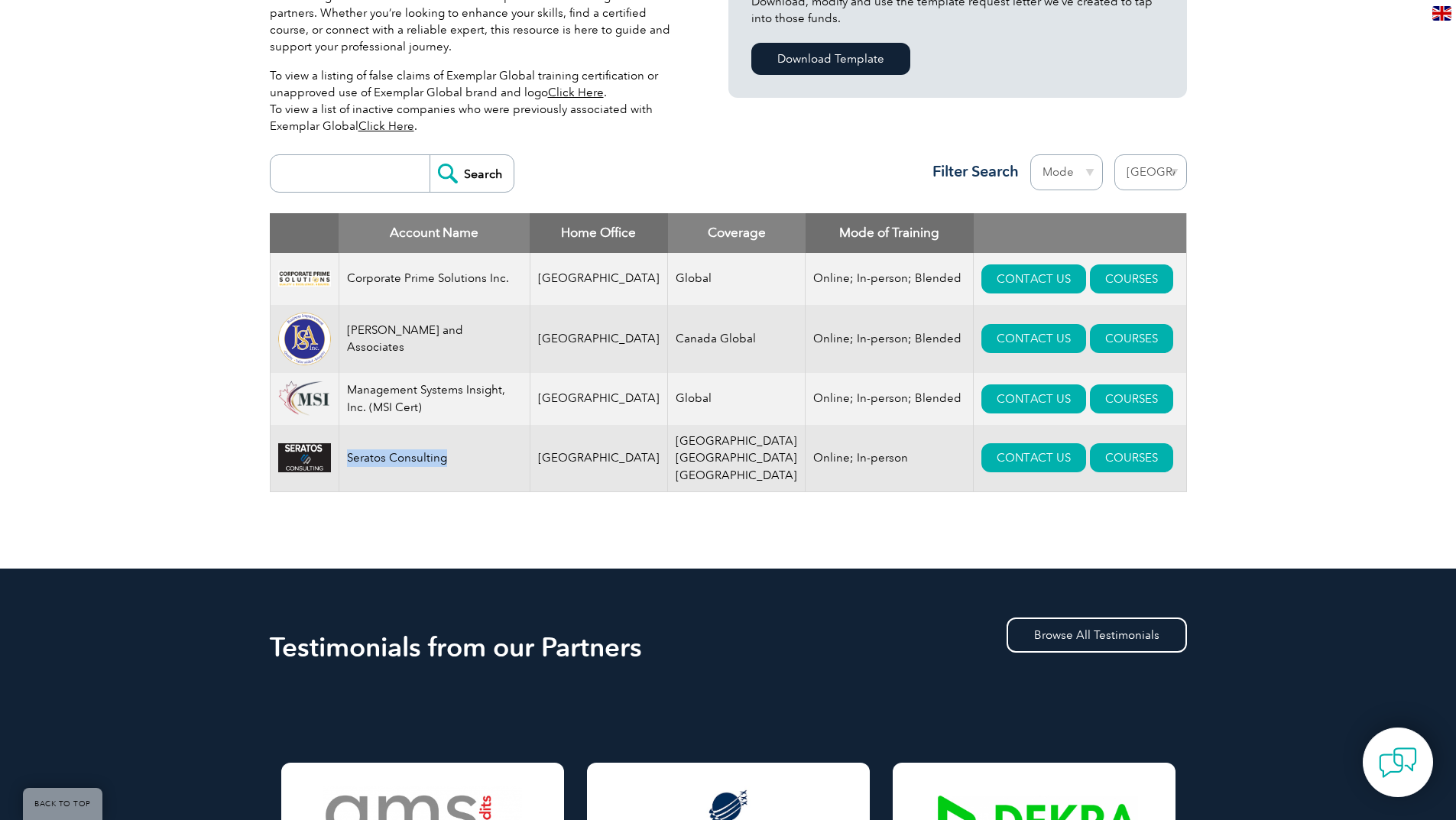
copy td "Seratos Consulting"
